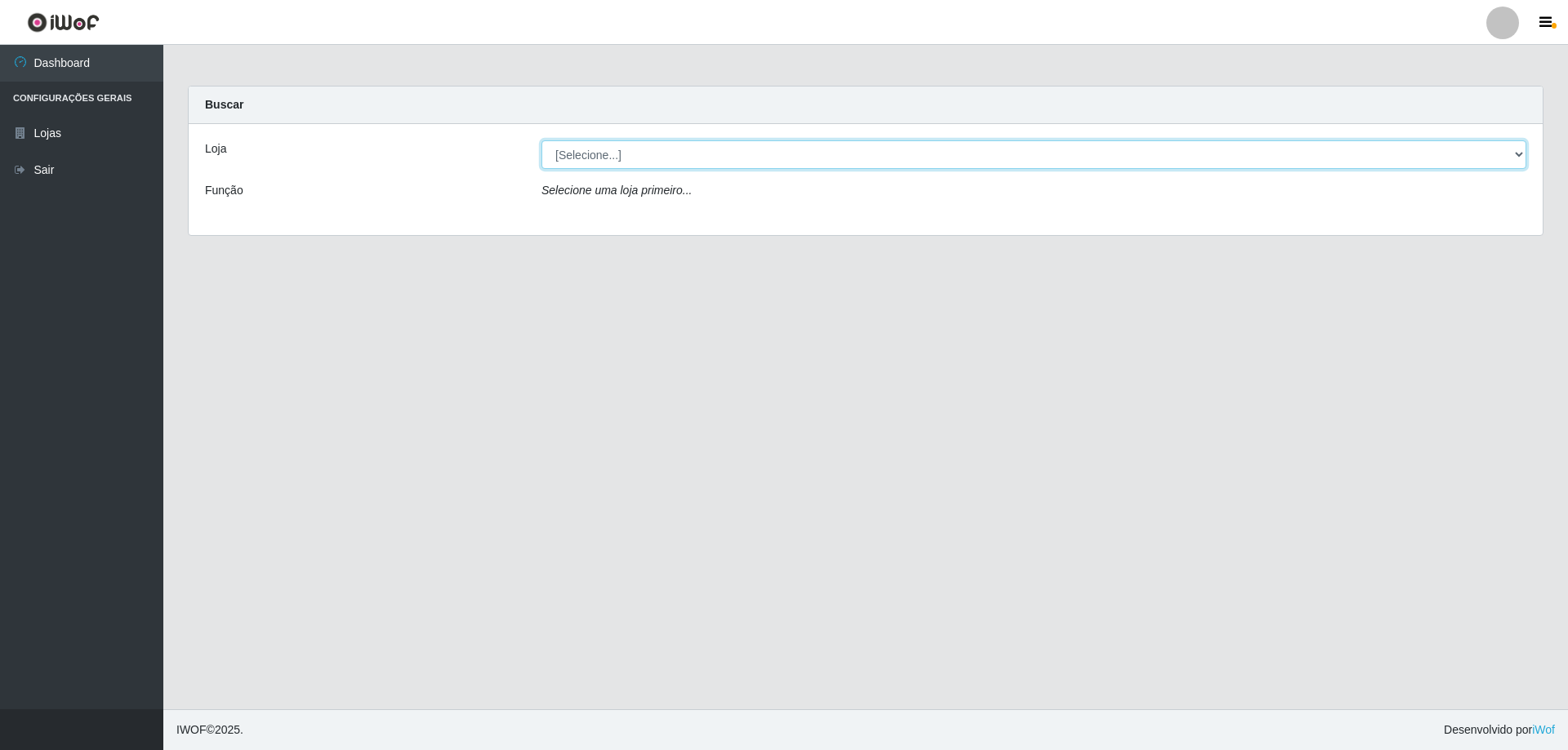
click at [615, 157] on select "[Selecione...] SuperShow Bis - Avenida 6 SuperShow [GEOGRAPHIC_DATA]" at bounding box center [1033, 155] width 984 height 29
select select "60"
click at [541, 141] on select "[Selecione...] SuperShow Bis - Avenida 6 SuperShow [GEOGRAPHIC_DATA]" at bounding box center [1033, 155] width 984 height 29
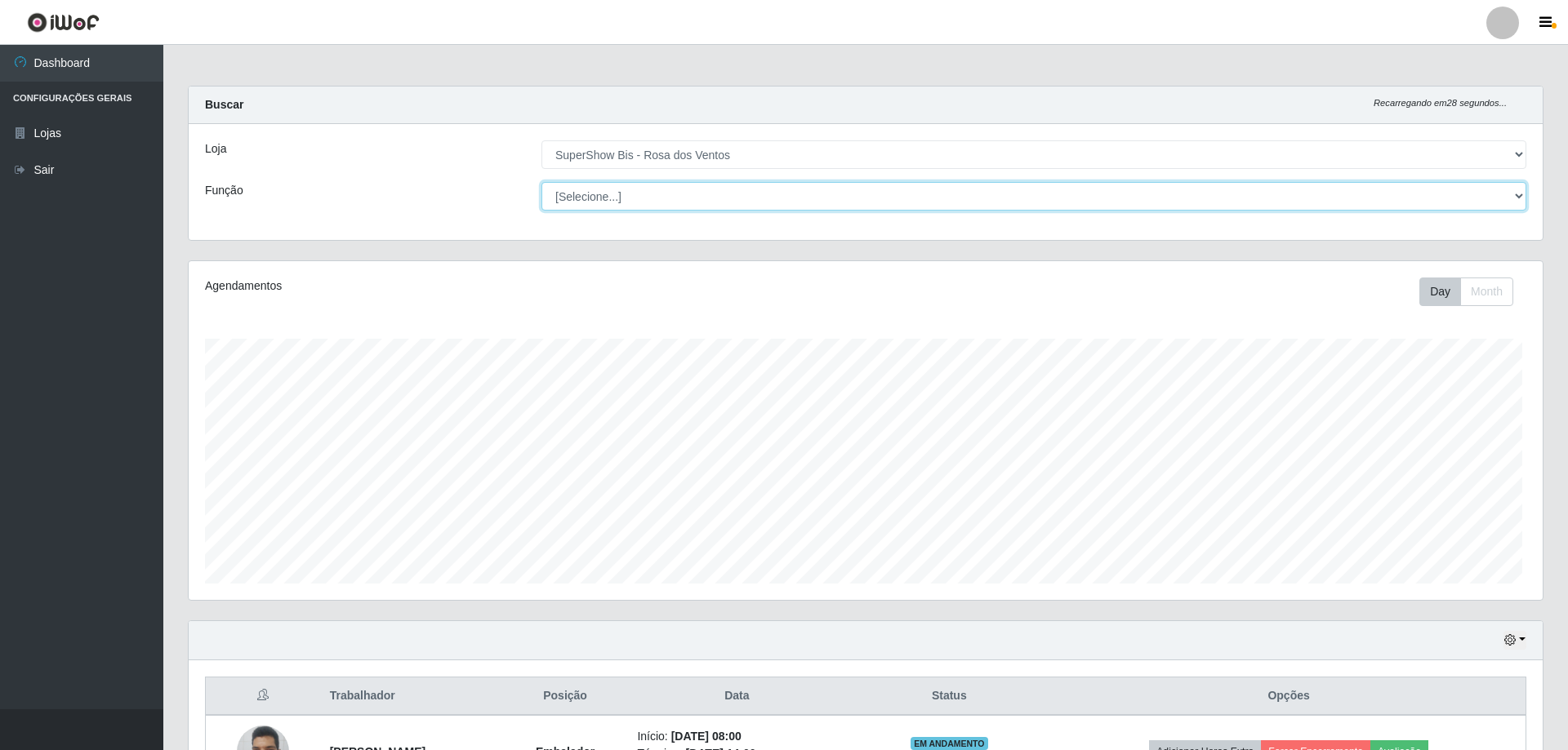
drag, startPoint x: 629, startPoint y: 206, endPoint x: 627, endPoint y: 196, distance: 10.2
click at [627, 196] on select "[Selecione...] ASG ASG + ASG ++ Auxiliar de Cozinha Balconista de Açougue Balco…" at bounding box center [1033, 196] width 984 height 29
select select "1"
click at [541, 182] on select "[Selecione...] ASG ASG + ASG ++ Auxiliar de Cozinha Balconista de Açougue Balco…" at bounding box center [1032, 196] width 982 height 29
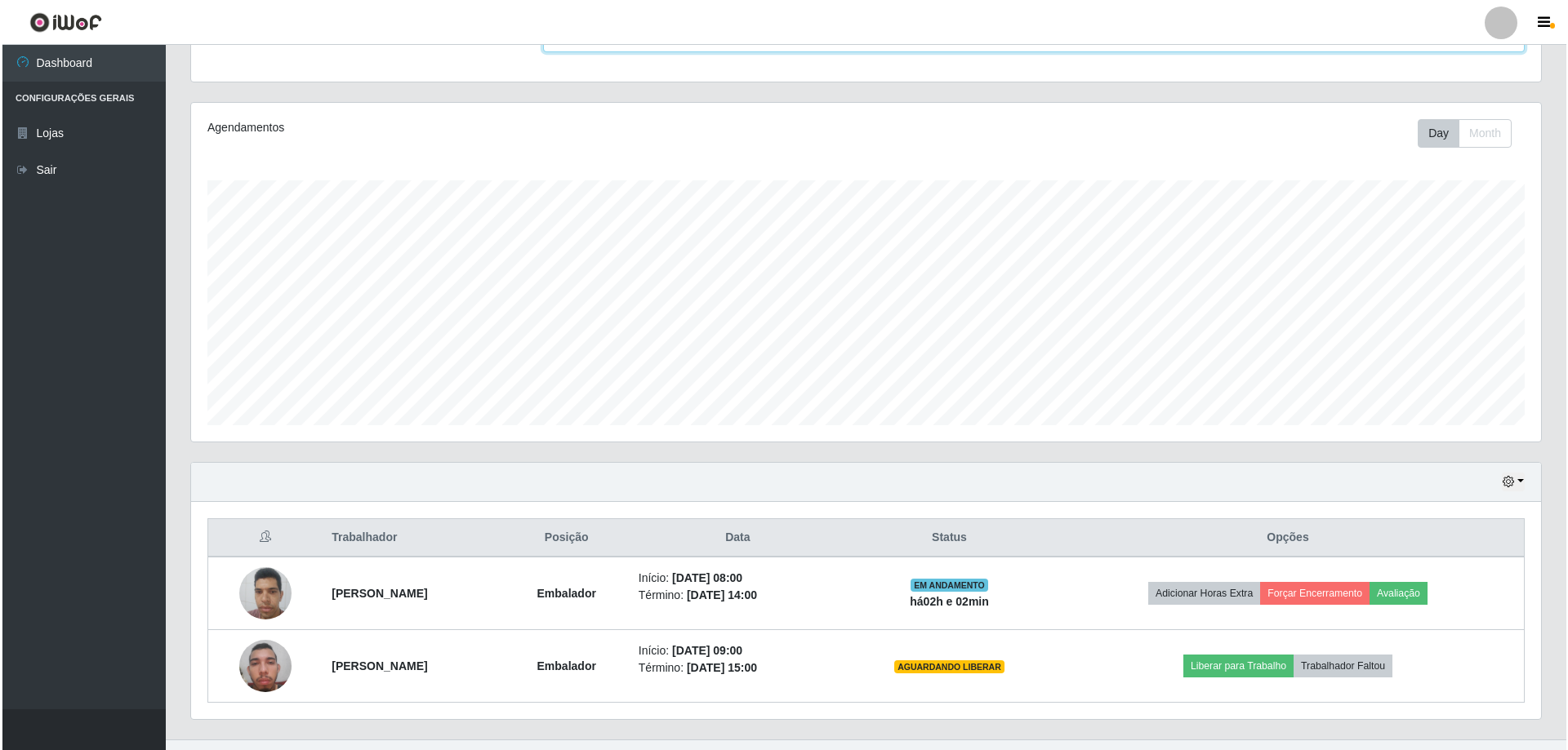
scroll to position [189, 0]
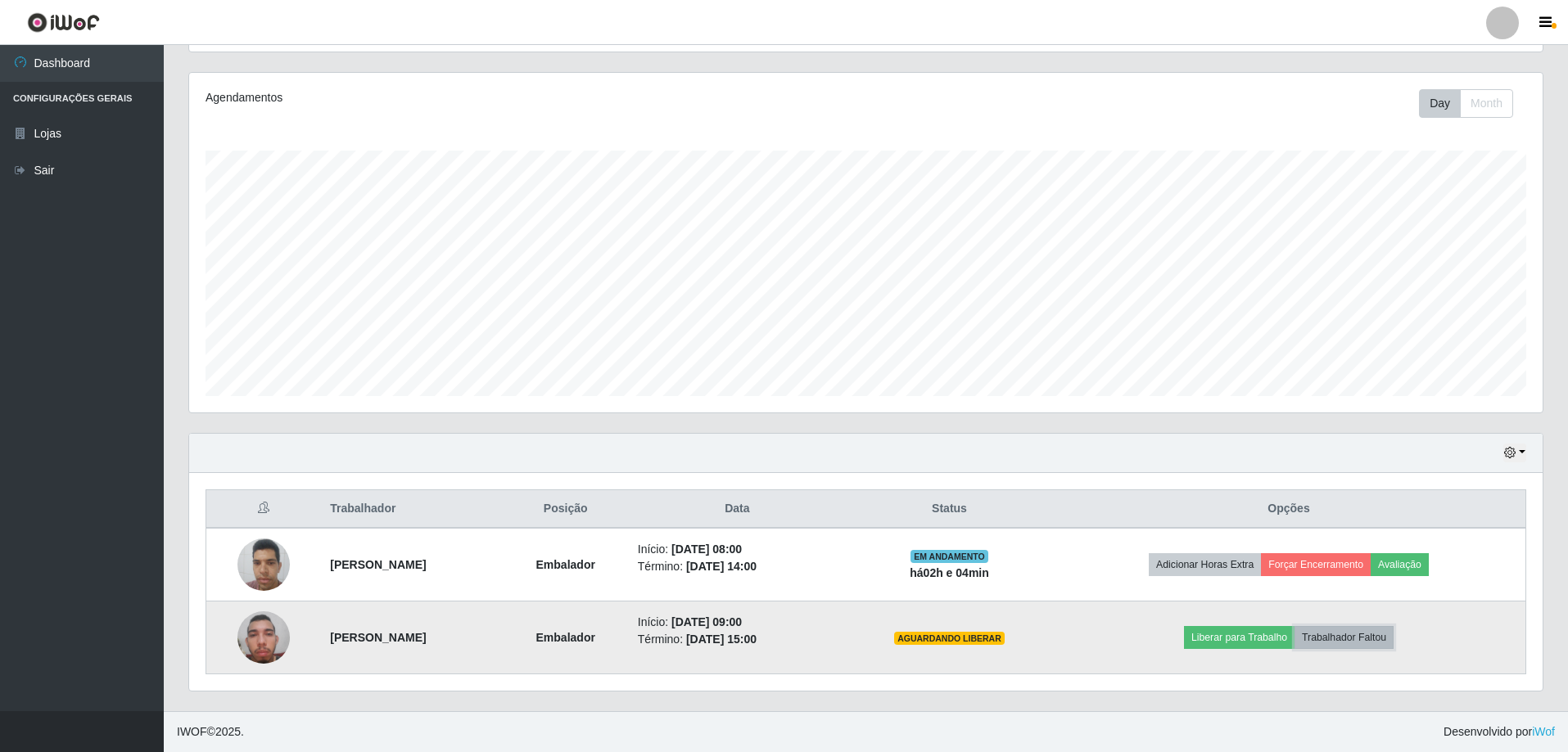
click at [1380, 637] on button "Trabalhador Faltou" at bounding box center [1343, 638] width 99 height 23
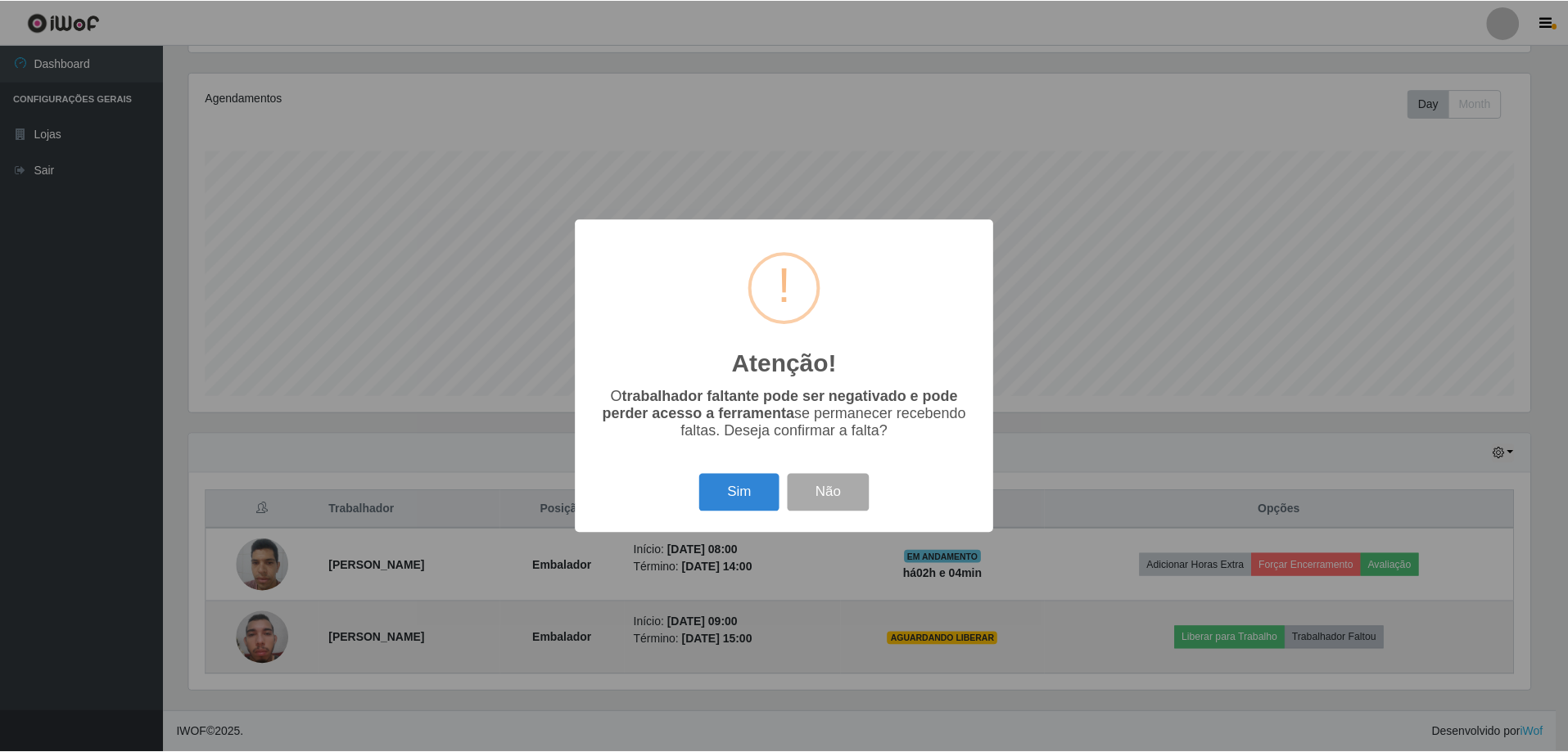
scroll to position [339, 1346]
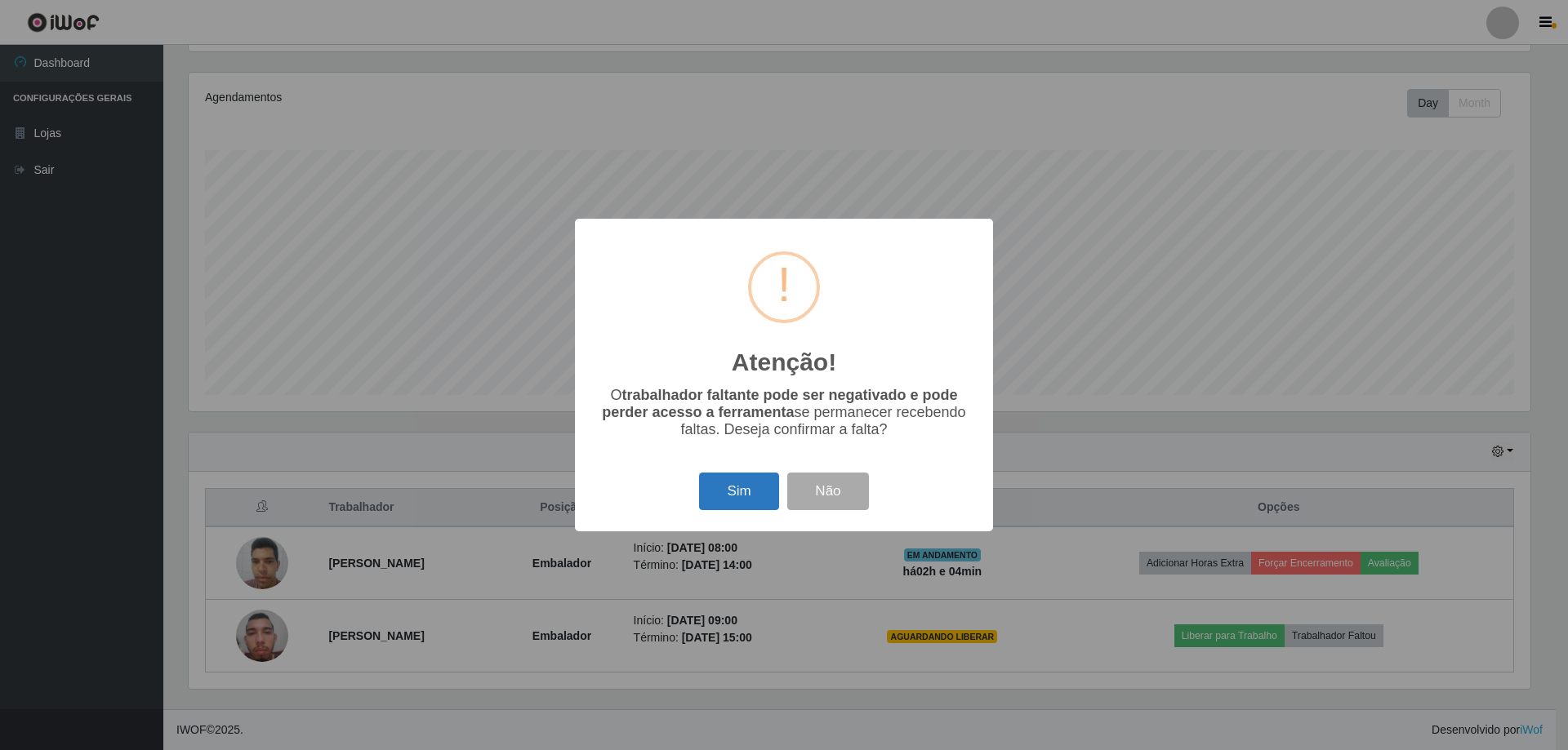
click at [736, 506] on button "Sim" at bounding box center [738, 492] width 79 height 38
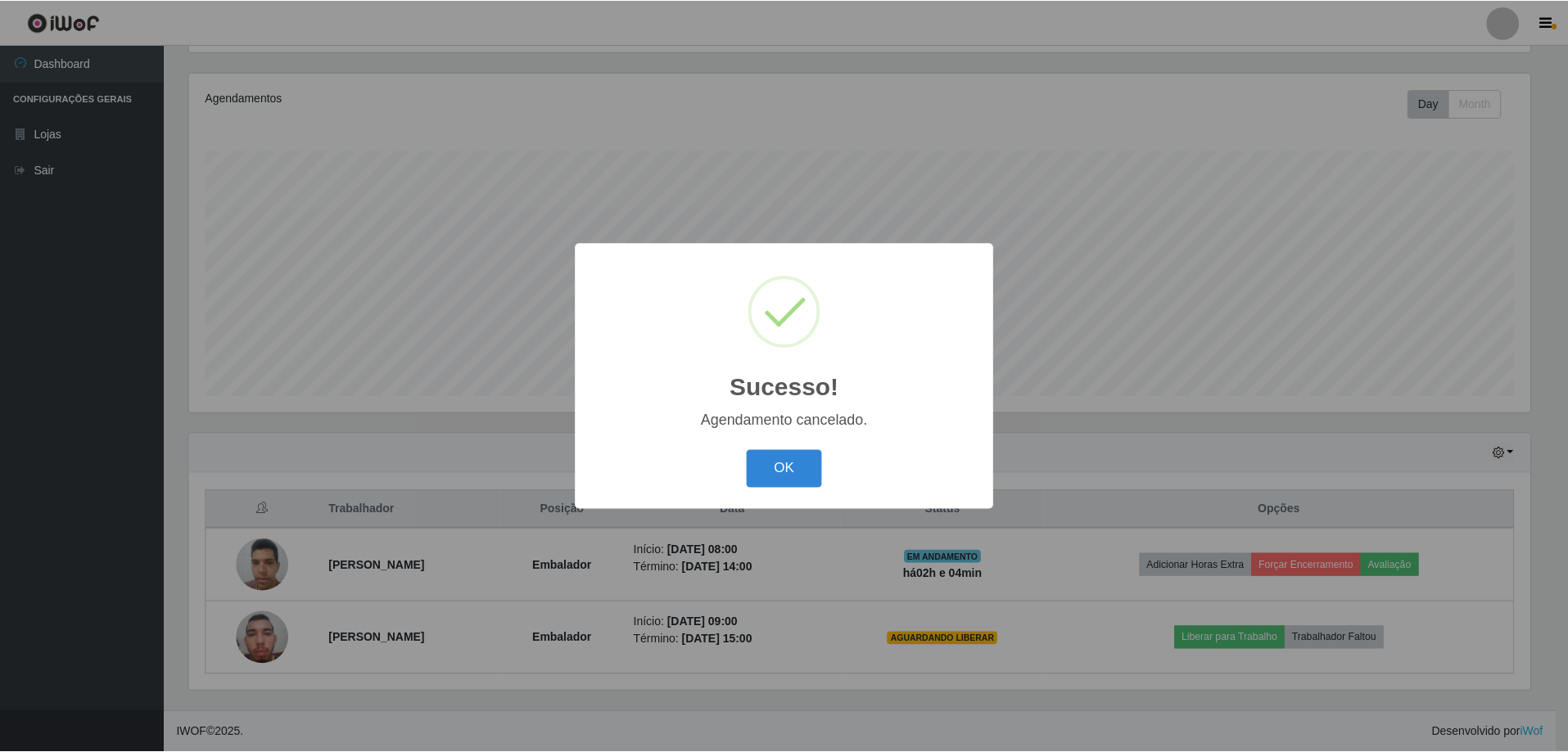
scroll to position [116, 0]
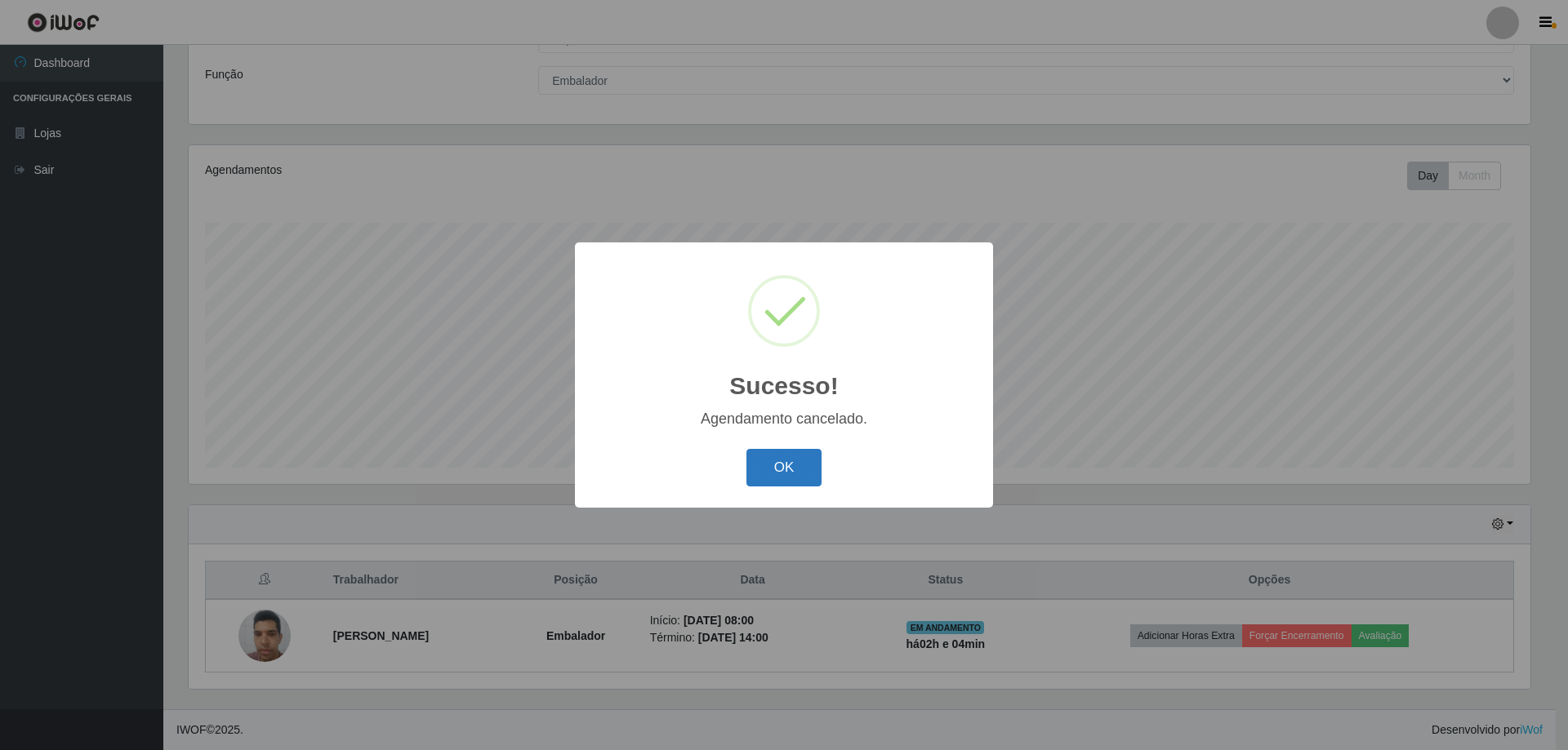
click at [796, 473] on button "OK" at bounding box center [784, 468] width 76 height 38
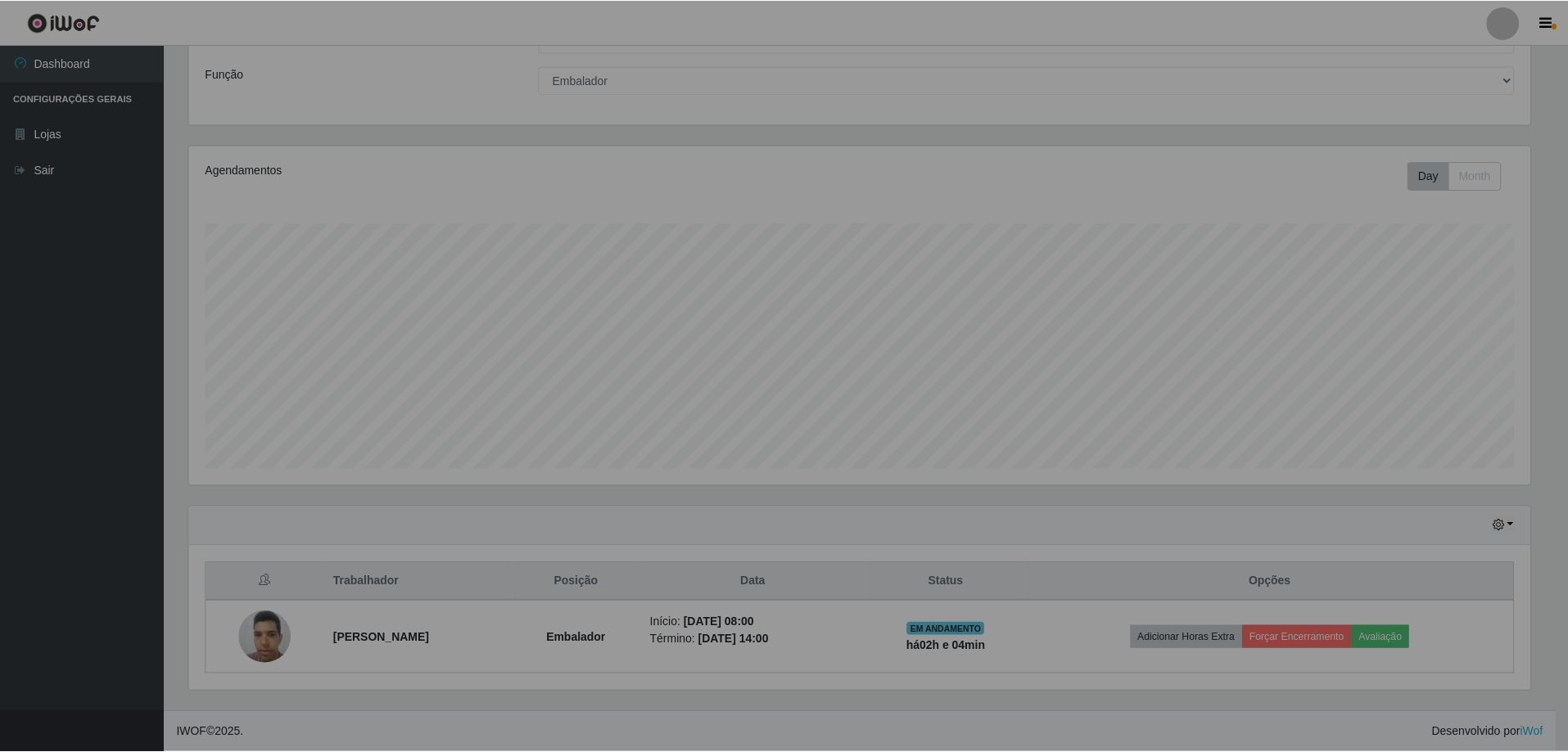
scroll to position [339, 1353]
